Goal: Information Seeking & Learning: Learn about a topic

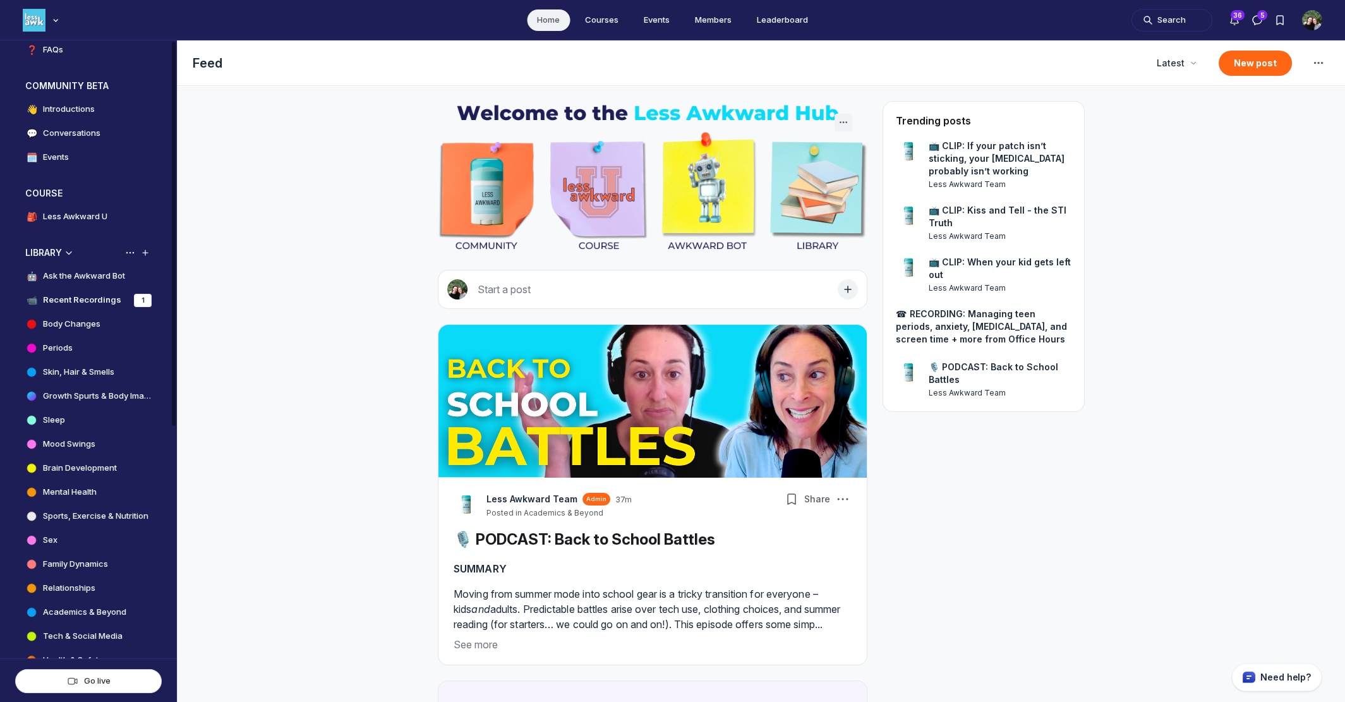
scroll to position [131, 0]
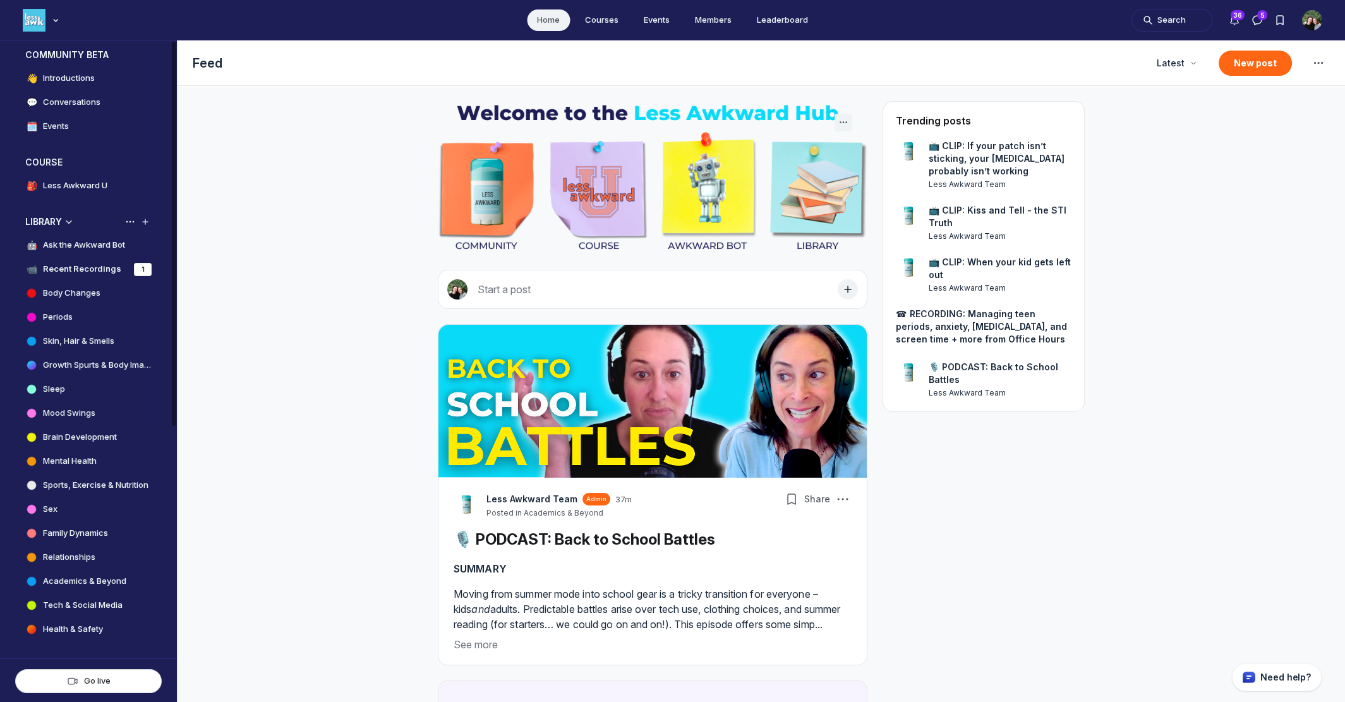
click at [72, 316] on h4 "Periods" at bounding box center [58, 317] width 30 height 13
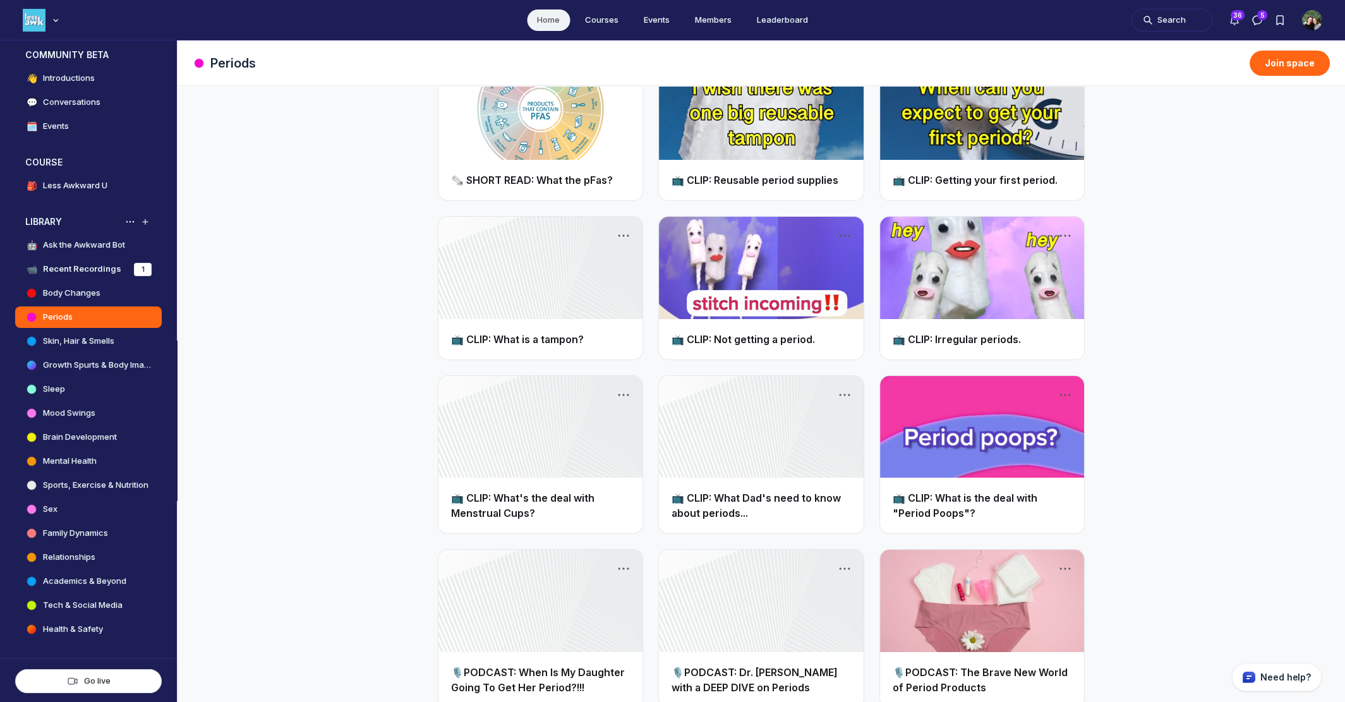
scroll to position [399, 0]
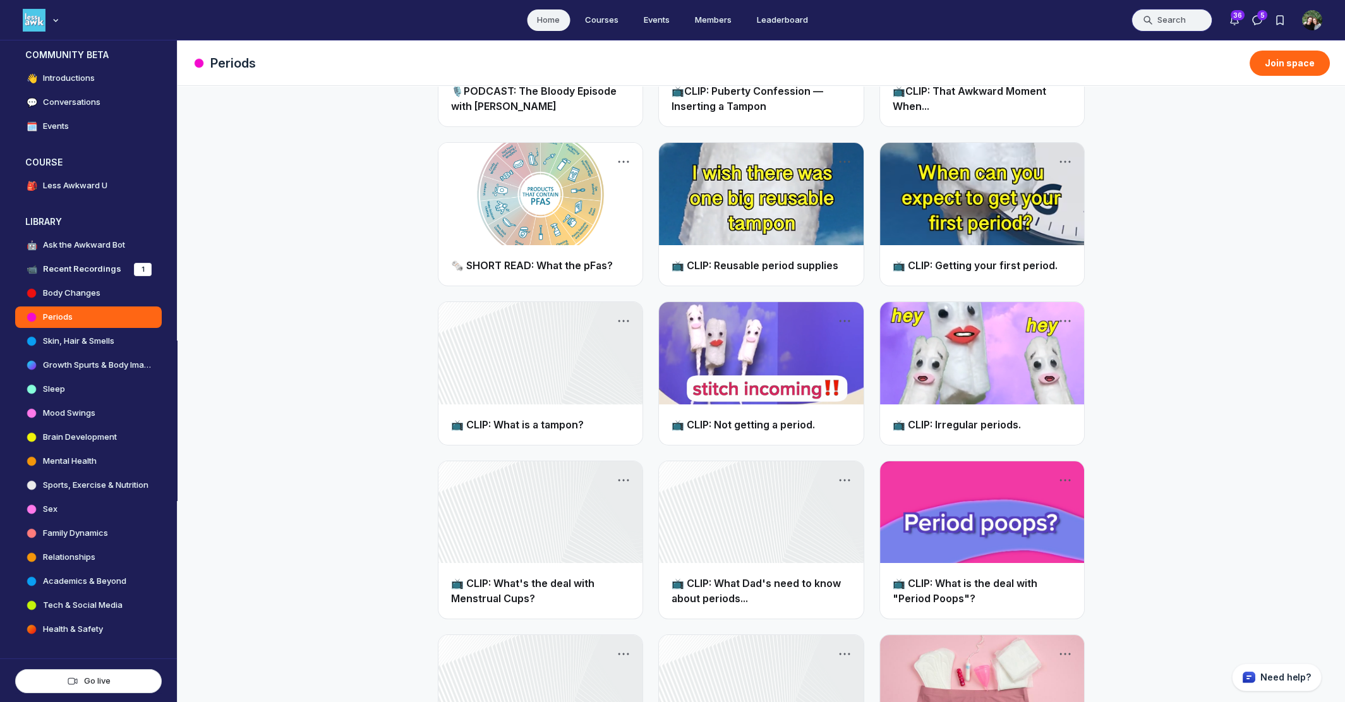
click at [1171, 26] on button "Search" at bounding box center [1172, 20] width 81 height 23
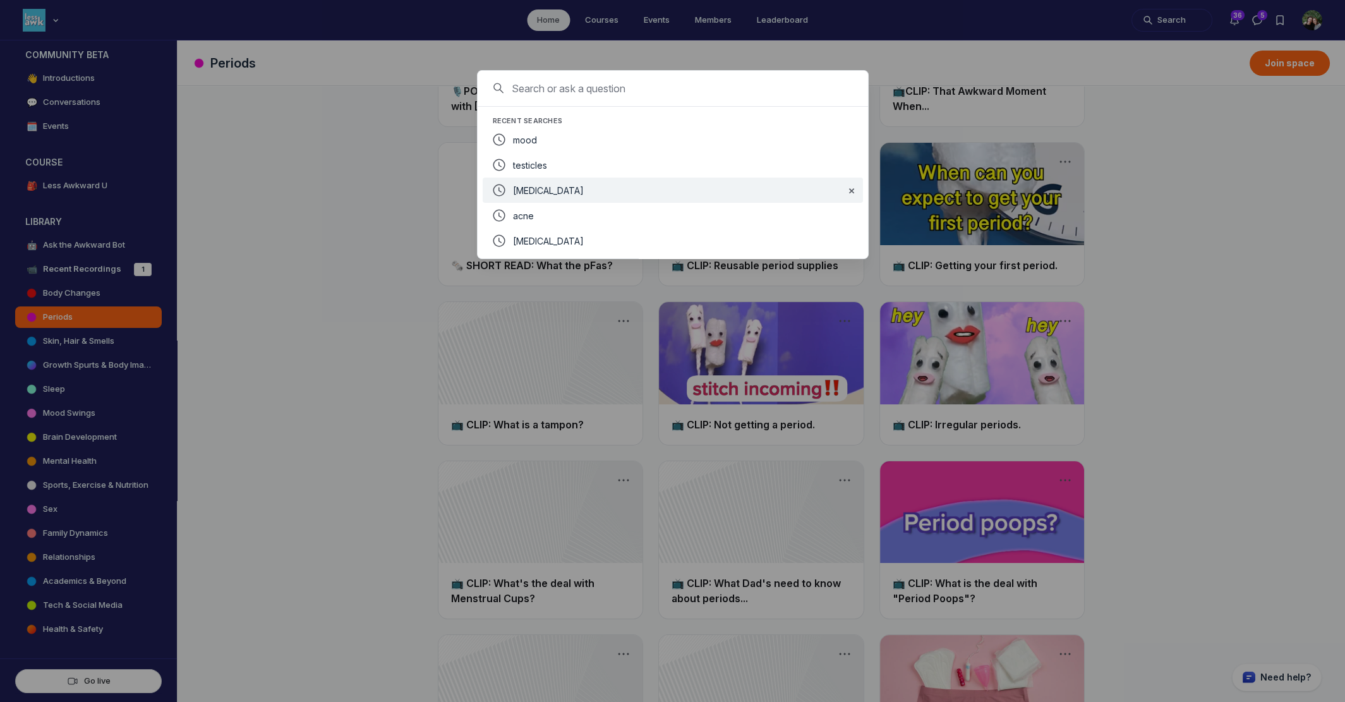
click at [531, 195] on span "[MEDICAL_DATA]" at bounding box center [548, 190] width 71 height 11
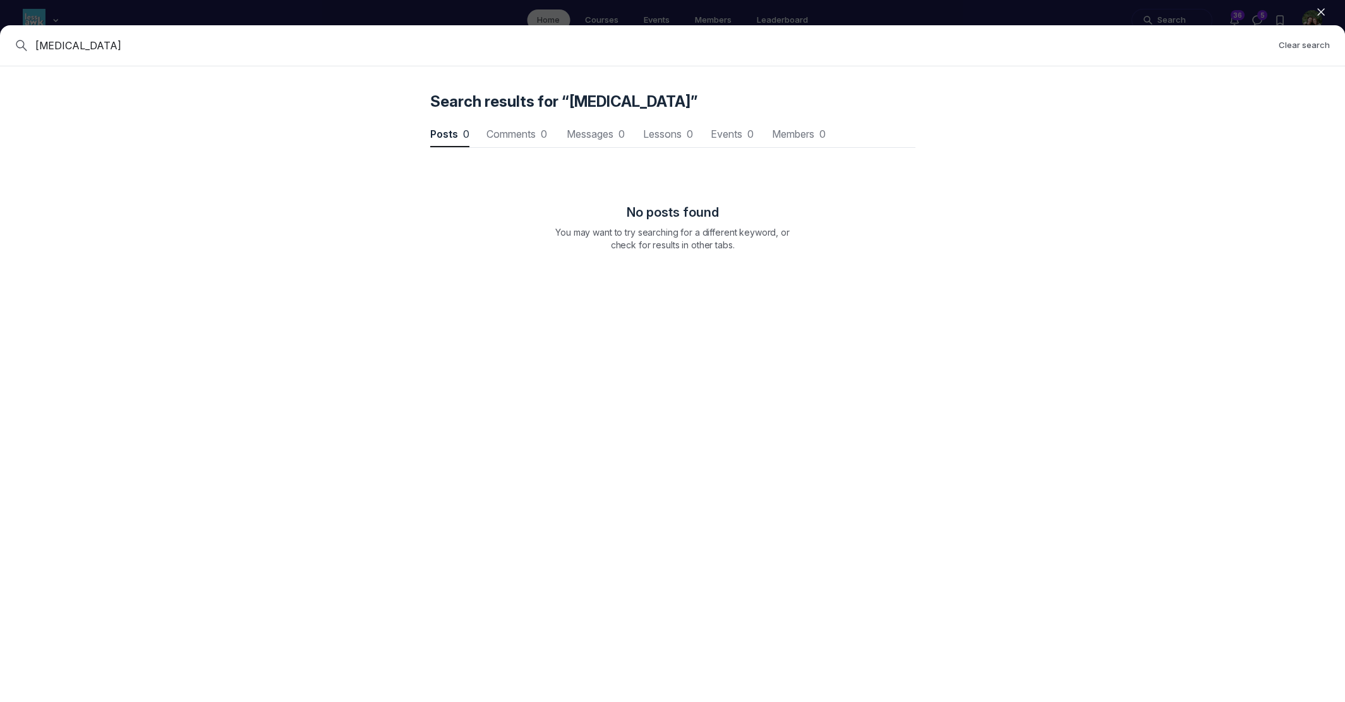
scroll to position [1710, 3808]
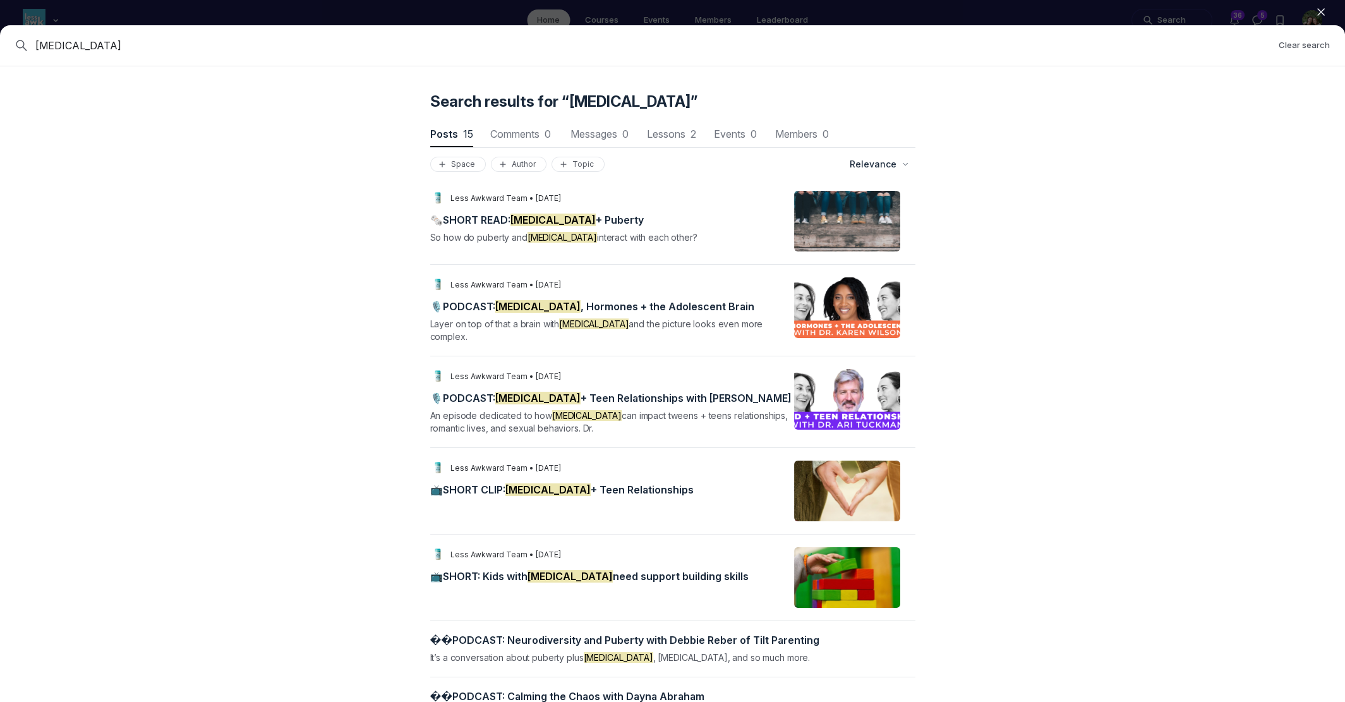
click at [1321, 15] on icon "button" at bounding box center [1321, 12] width 13 height 13
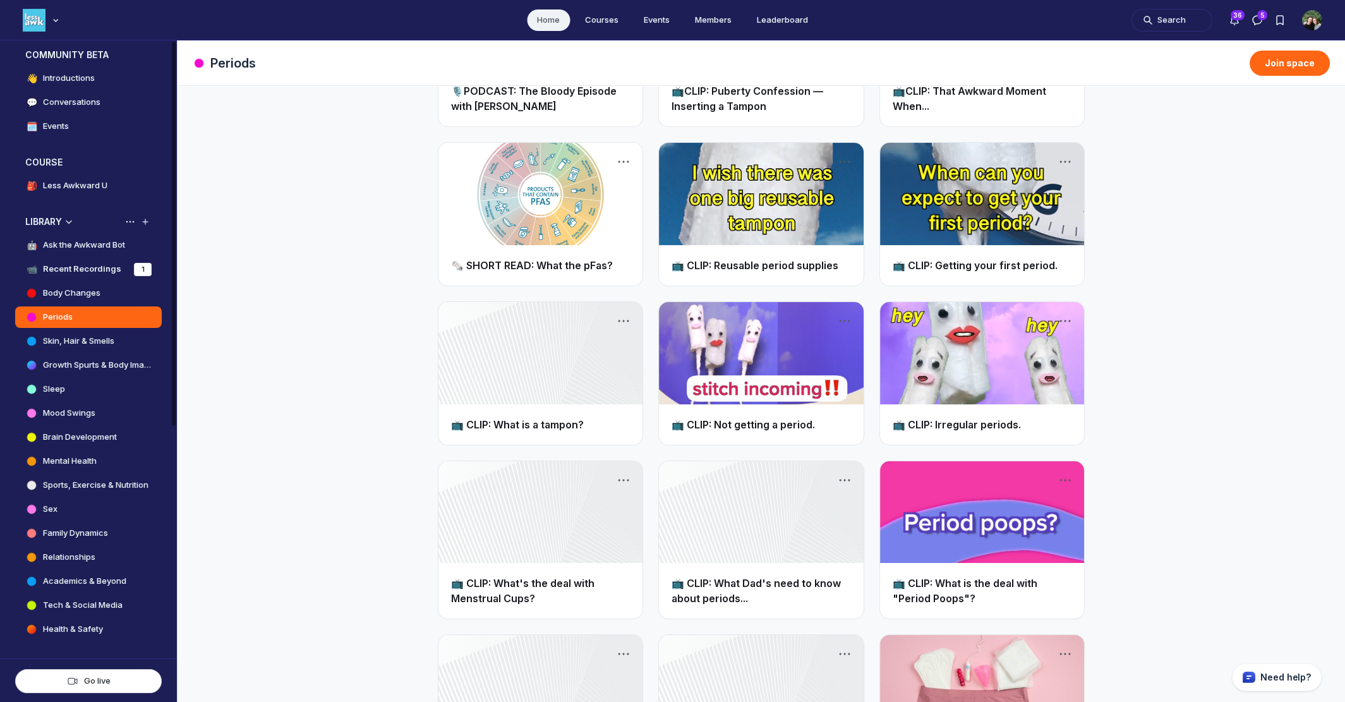
click at [79, 244] on h4 "Ask the Awkward Bot" at bounding box center [84, 245] width 82 height 13
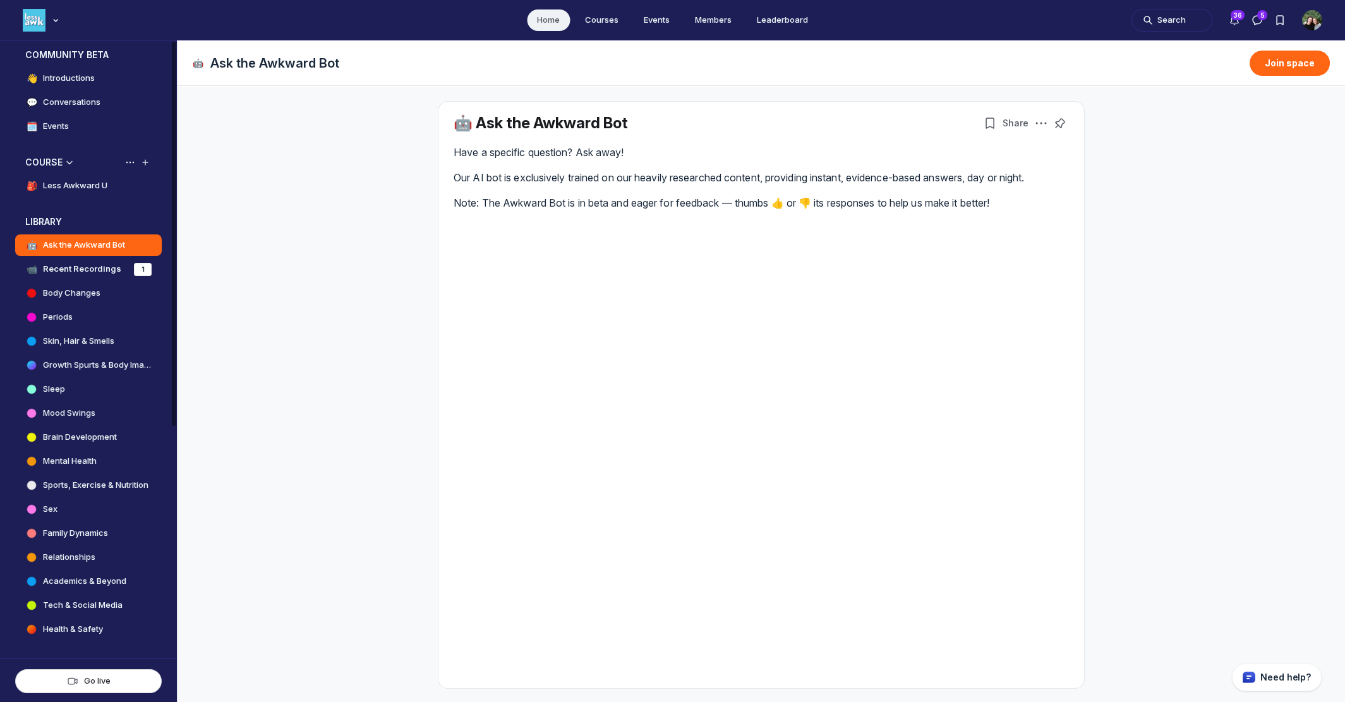
click at [49, 186] on h4 "Less Awkward U" at bounding box center [75, 185] width 64 height 13
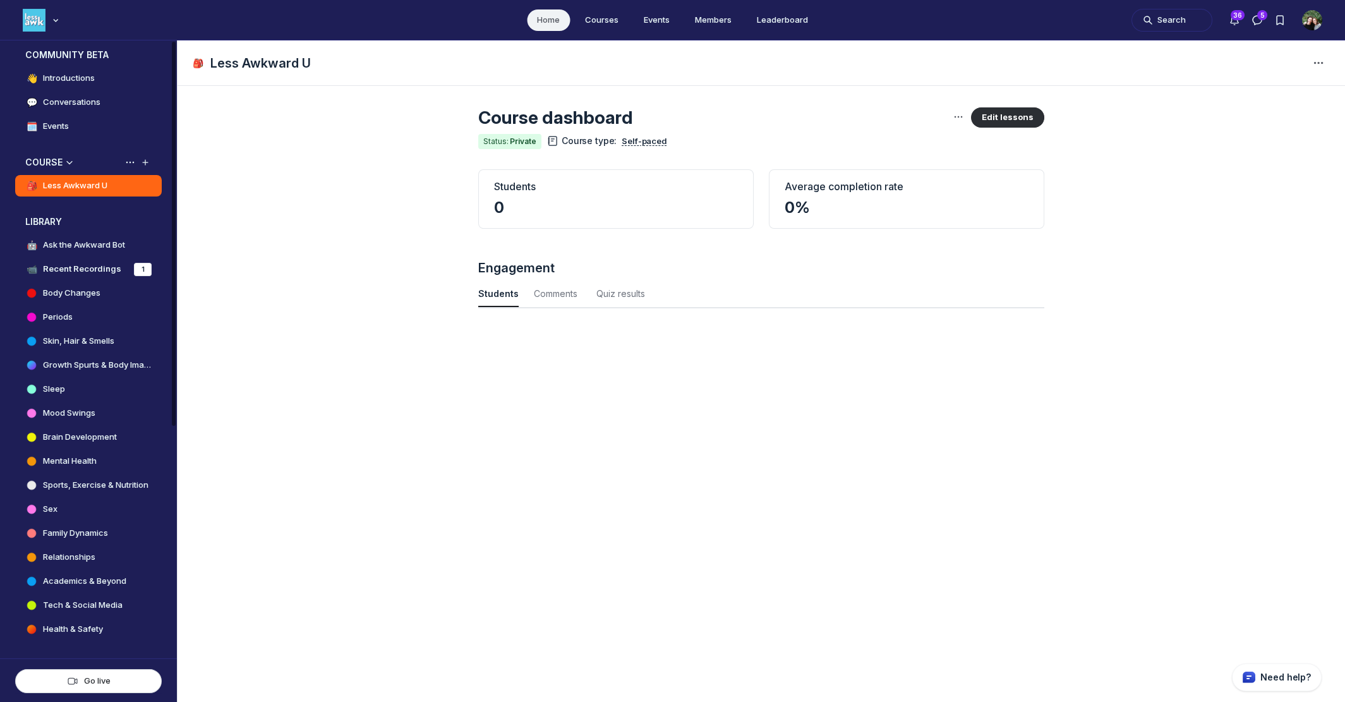
scroll to position [1710, 4172]
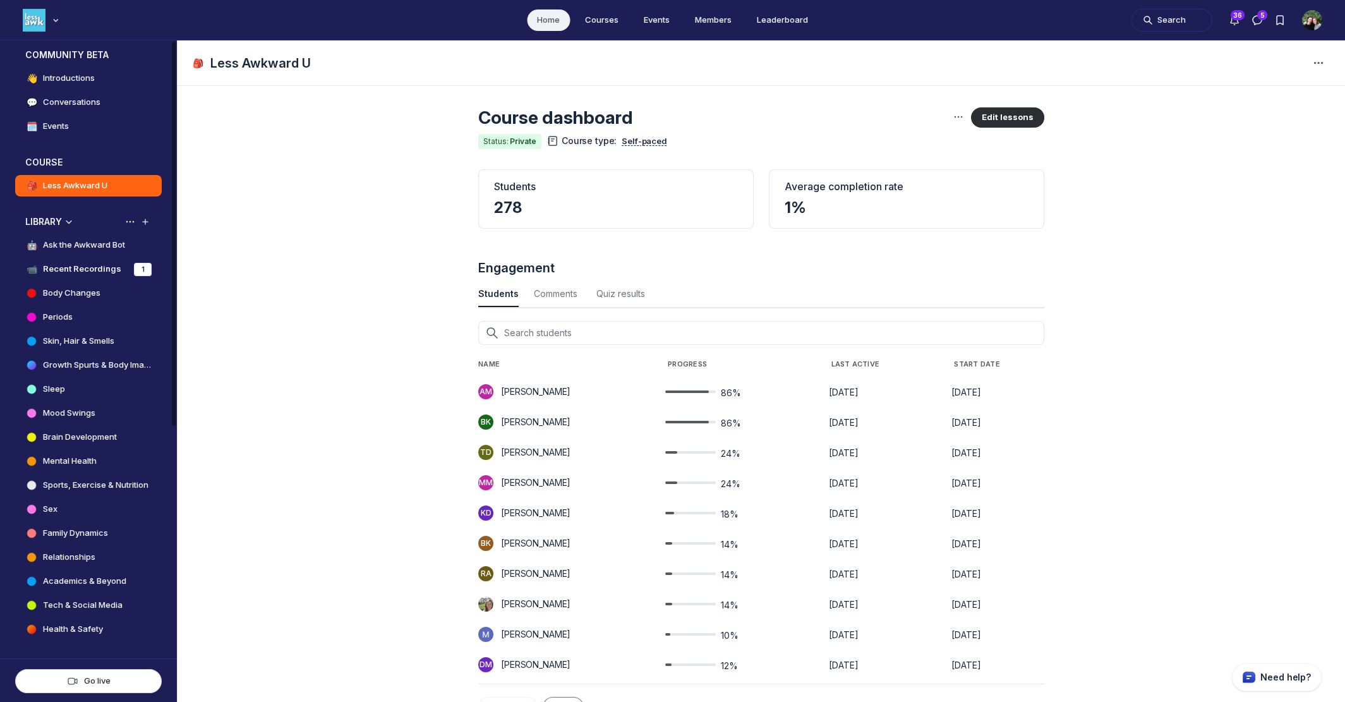
click at [49, 245] on h4 "Ask the Awkward Bot" at bounding box center [84, 245] width 82 height 13
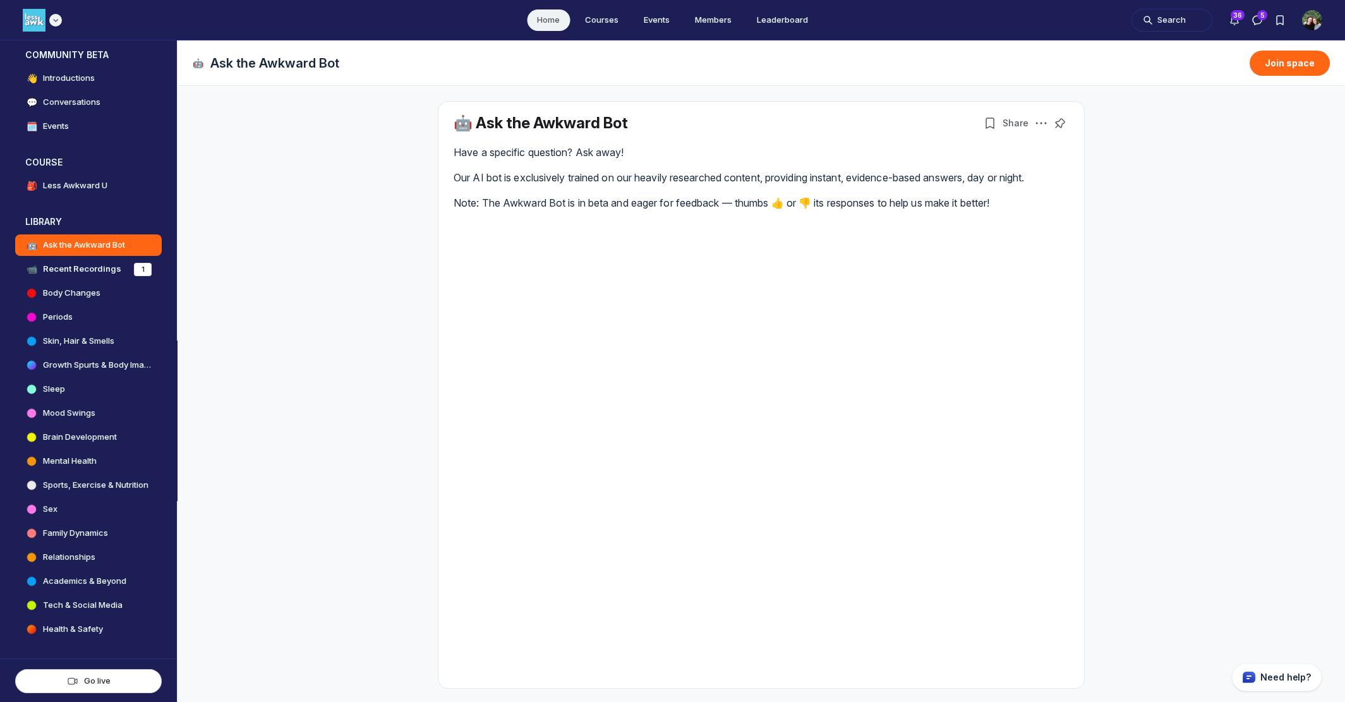
click at [58, 23] on icon "Main navigation bar" at bounding box center [55, 20] width 13 height 8
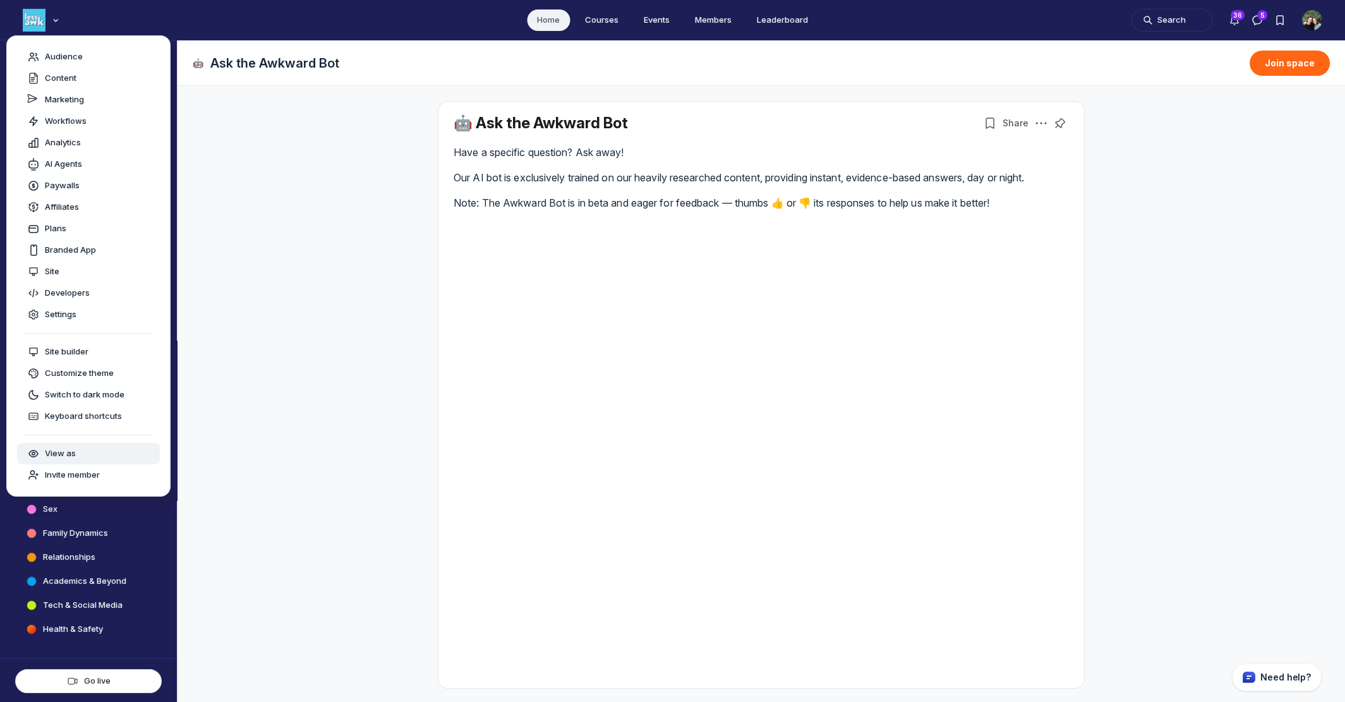
click at [68, 443] on button "View as" at bounding box center [88, 453] width 143 height 21
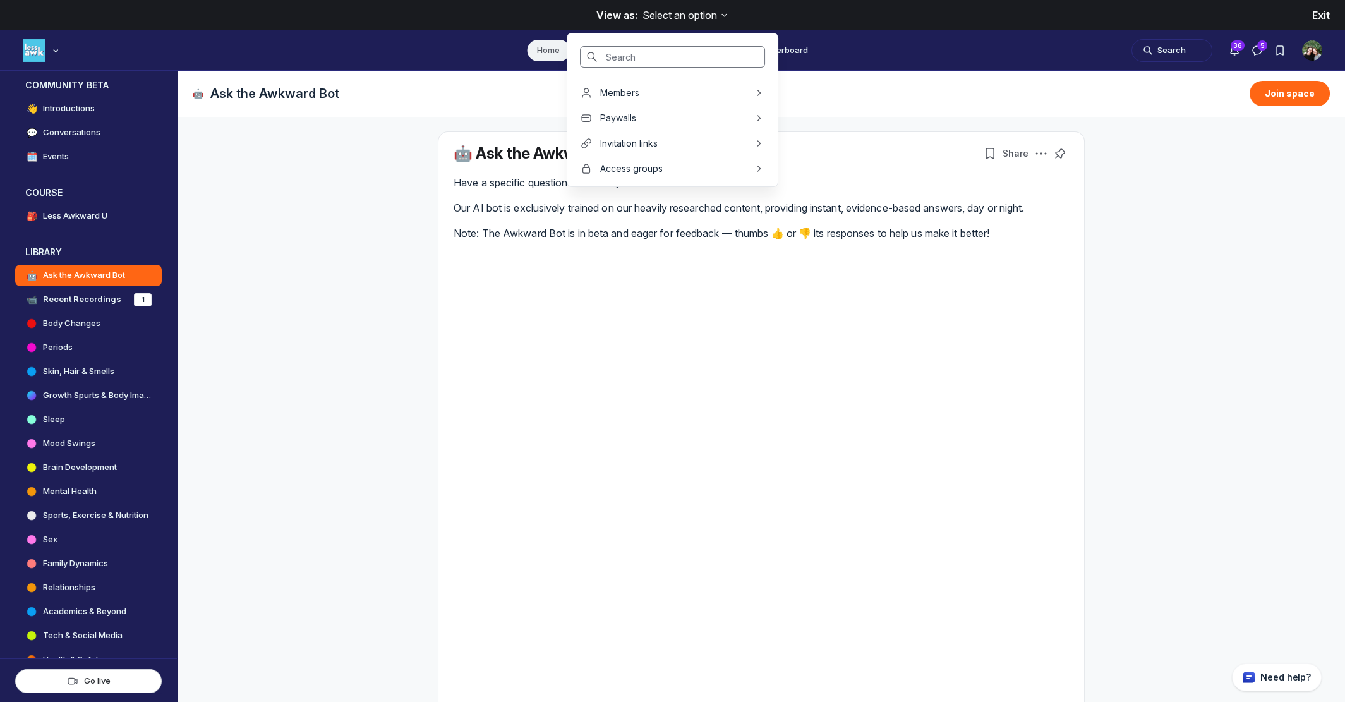
scroll to position [4242, 2420]
type input "cara"
click at [608, 115] on span "[PERSON_NAME]" at bounding box center [635, 118] width 71 height 13
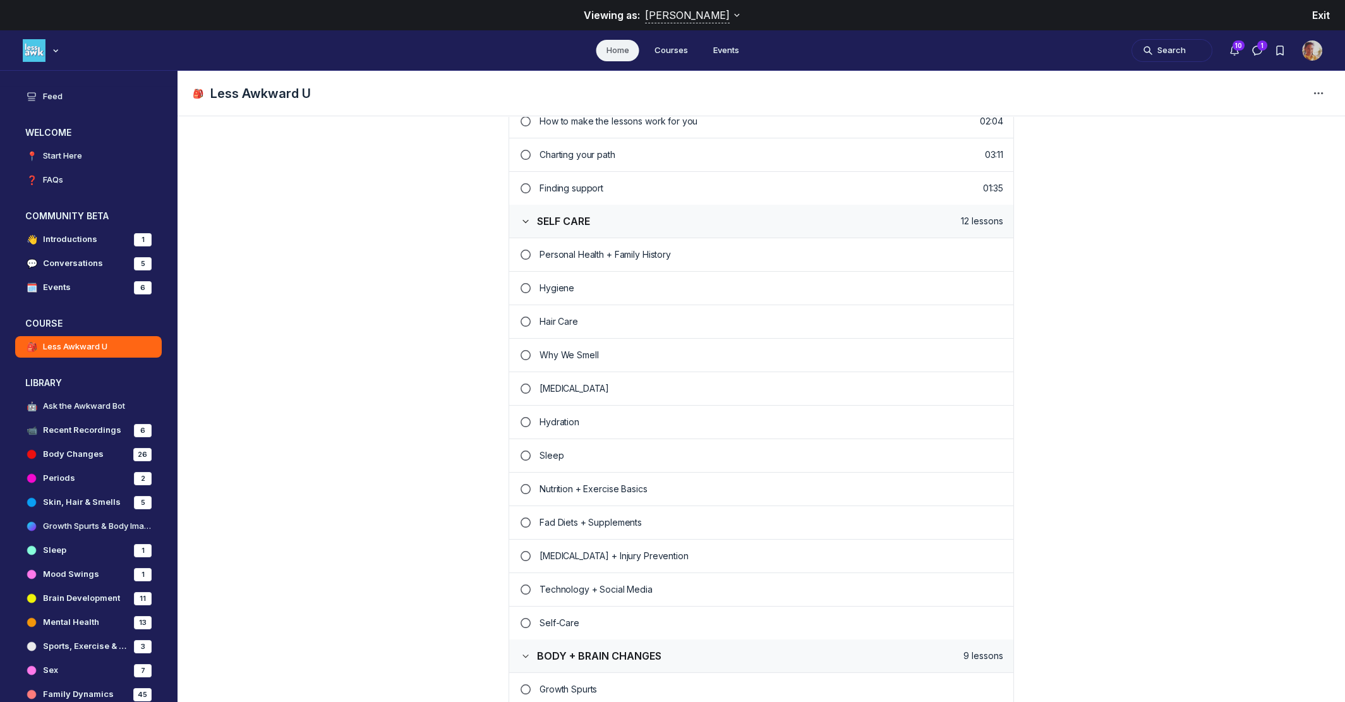
scroll to position [420, 0]
click at [549, 280] on p "Hygiene" at bounding box center [772, 284] width 464 height 13
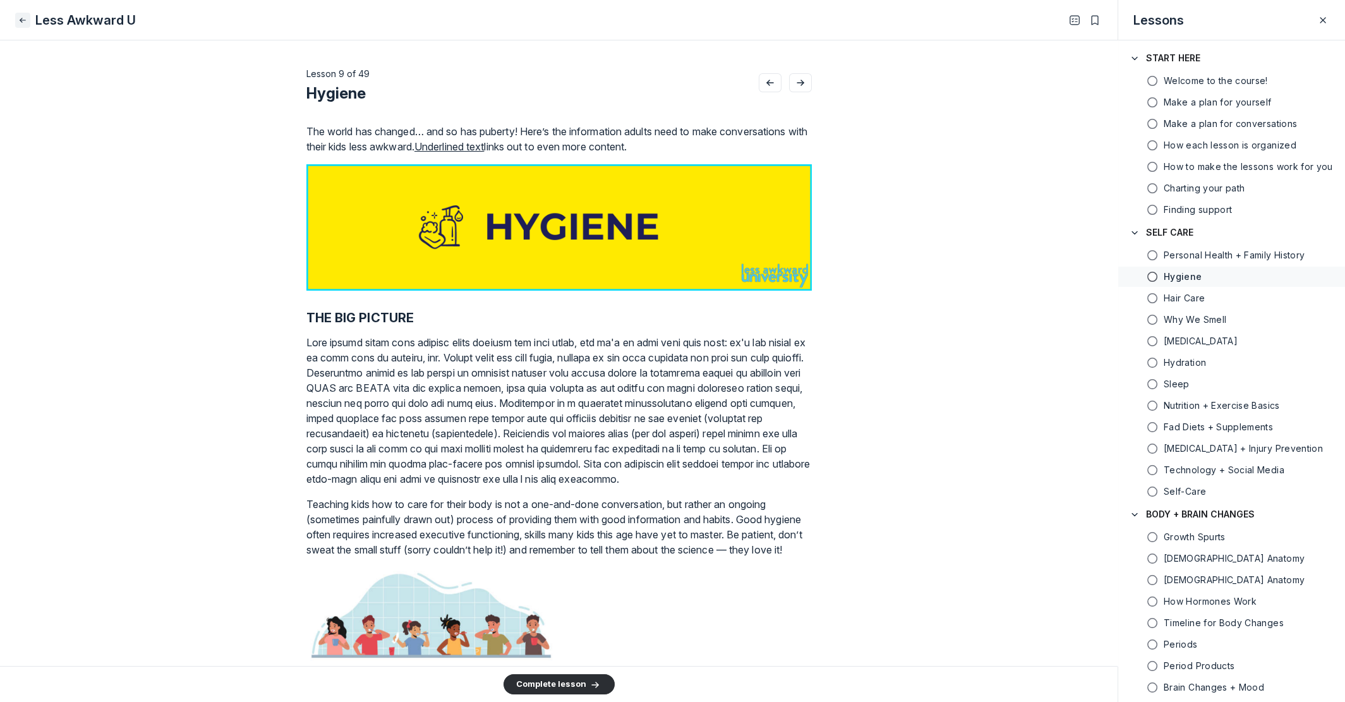
click at [23, 22] on icon "Close" at bounding box center [23, 20] width 10 height 13
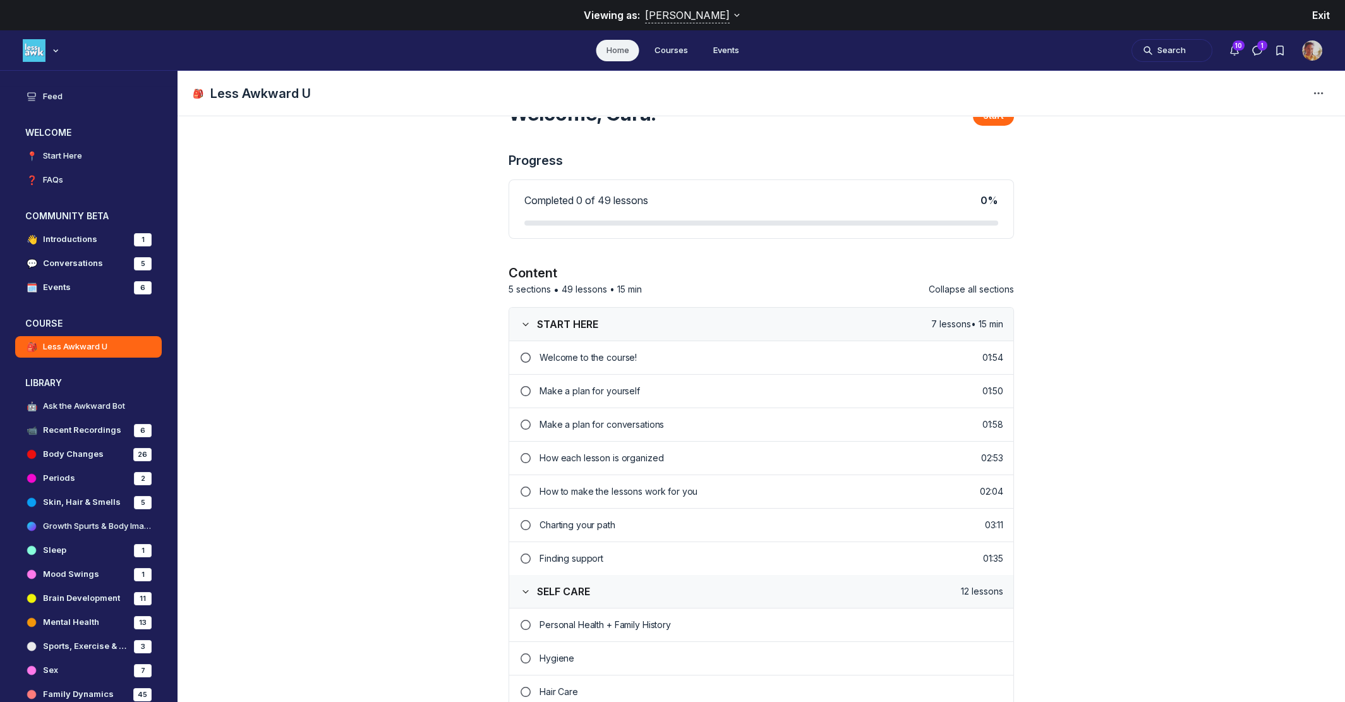
scroll to position [420, 0]
